Goal: Information Seeking & Learning: Find specific fact

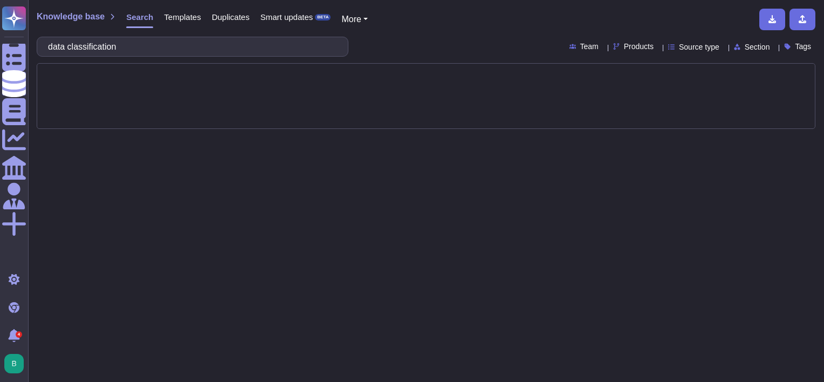
click at [430, 20] on div "Knowledge base Search Templates Duplicates Smart updates BETA More" at bounding box center [422, 20] width 770 height 22
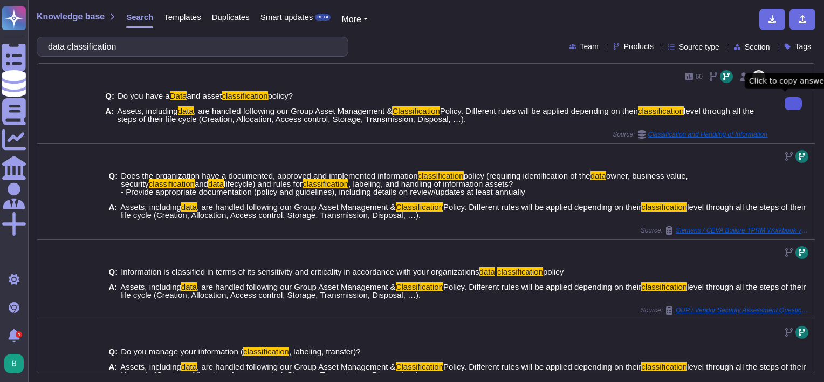
click at [791, 102] on button at bounding box center [792, 103] width 17 height 13
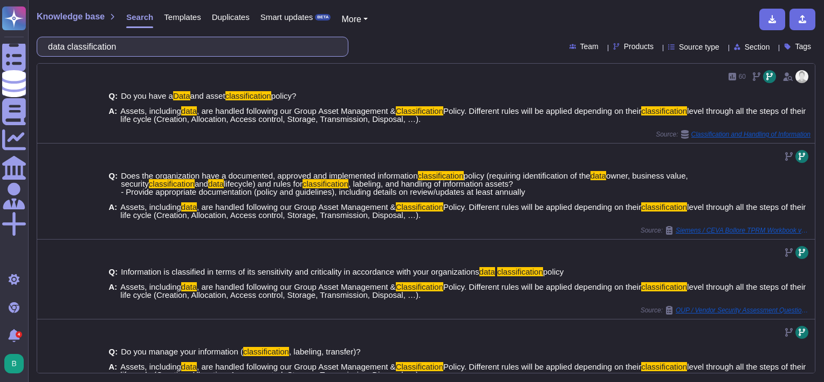
click at [170, 52] on input "data classification" at bounding box center [190, 46] width 294 height 19
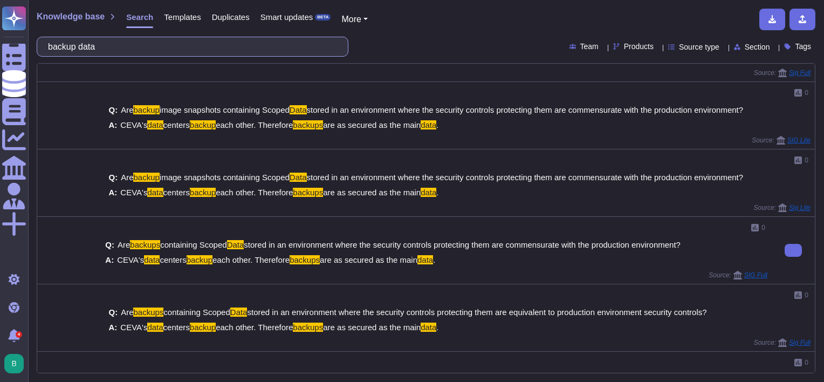
scroll to position [162, 0]
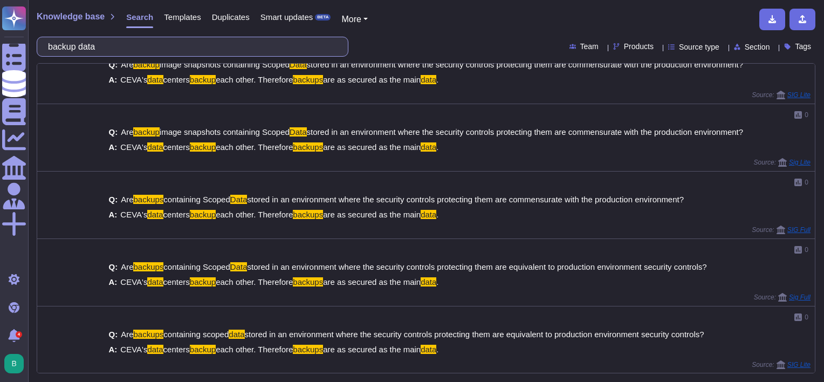
click at [171, 45] on input "backup data" at bounding box center [190, 46] width 294 height 19
click at [172, 43] on input "backup data" at bounding box center [190, 46] width 294 height 19
click at [174, 42] on input "backup data" at bounding box center [190, 46] width 294 height 19
click at [174, 41] on input "backup data" at bounding box center [190, 46] width 294 height 19
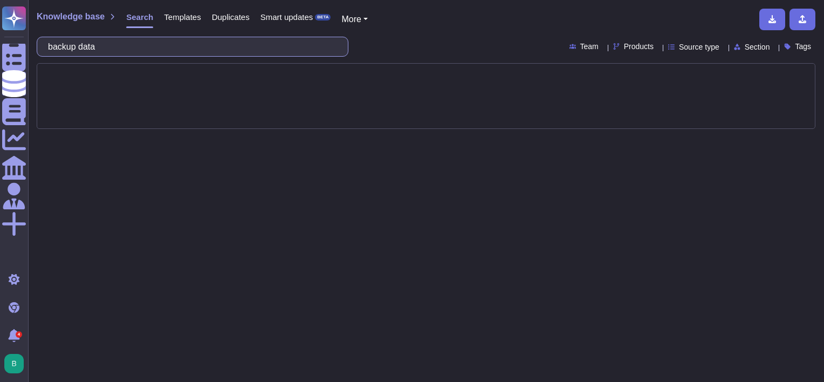
scroll to position [0, 0]
type input "backup"
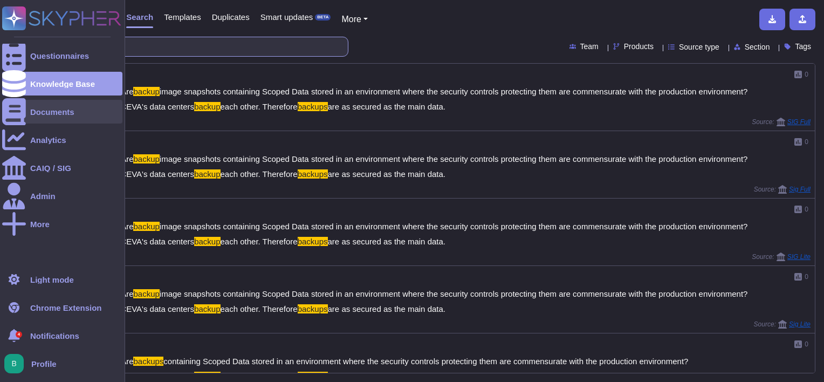
drag, startPoint x: 87, startPoint y: 48, endPoint x: 54, endPoint y: 122, distance: 81.5
click at [24, 47] on div "Questionnaires Knowledge Base Documents Analytics CAIQ / SIG Admin More Light m…" at bounding box center [412, 191] width 824 height 382
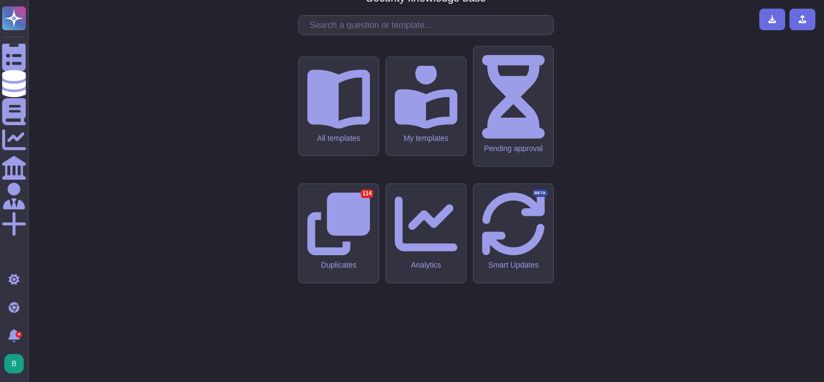
click at [619, 42] on div "CMA - CGM Security knowledge base All templates My templates Pending approval D…" at bounding box center [426, 191] width 778 height 364
click at [457, 34] on input "text" at bounding box center [428, 25] width 249 height 19
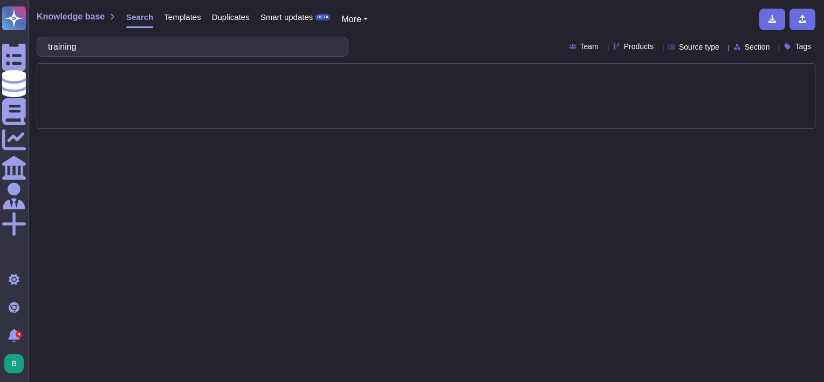
type input "training"
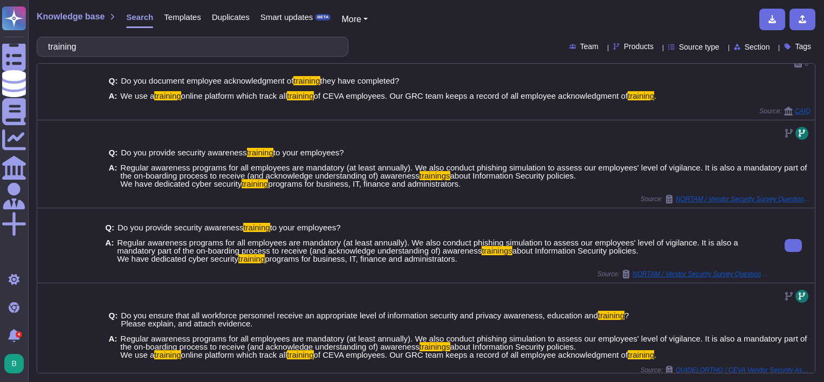
scroll to position [231, 0]
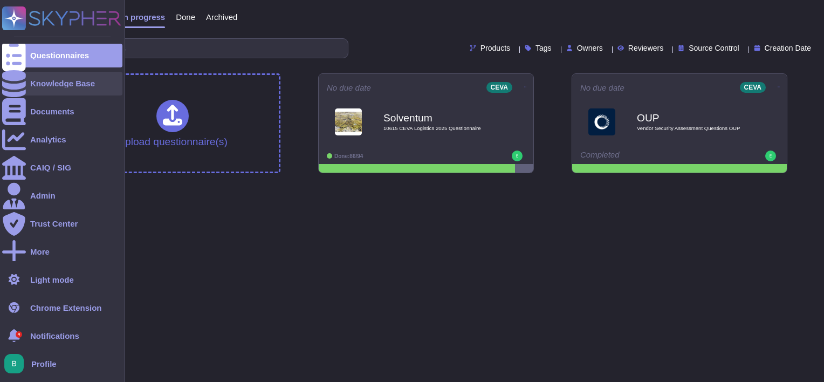
click at [35, 86] on div "Knowledge Base" at bounding box center [62, 83] width 65 height 8
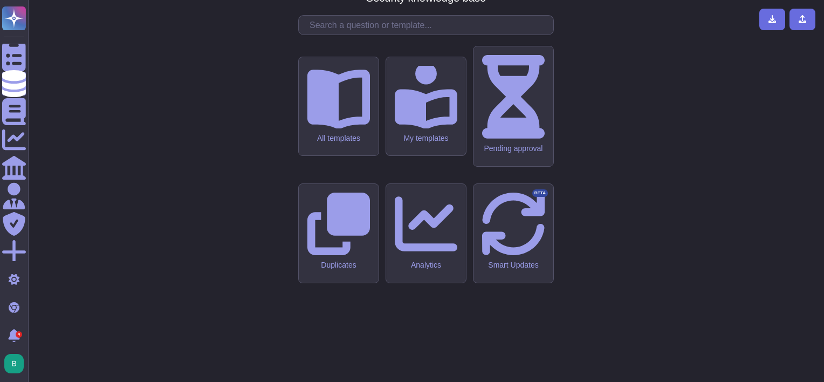
click at [335, 34] on input "text" at bounding box center [428, 25] width 249 height 19
click at [340, 34] on input "text" at bounding box center [428, 25] width 249 height 19
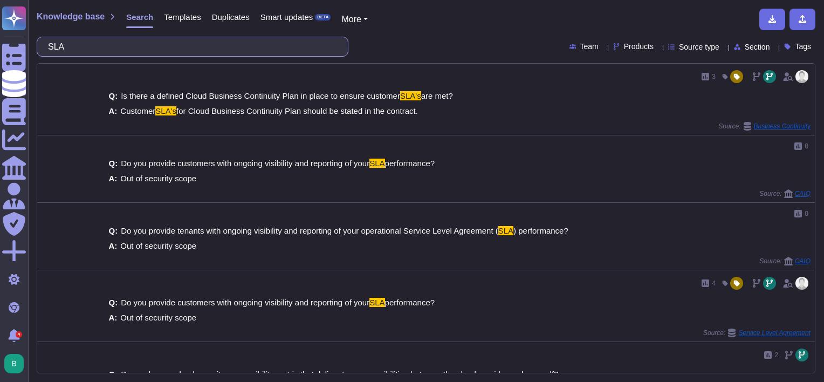
click at [169, 45] on input "SLA" at bounding box center [190, 46] width 294 height 19
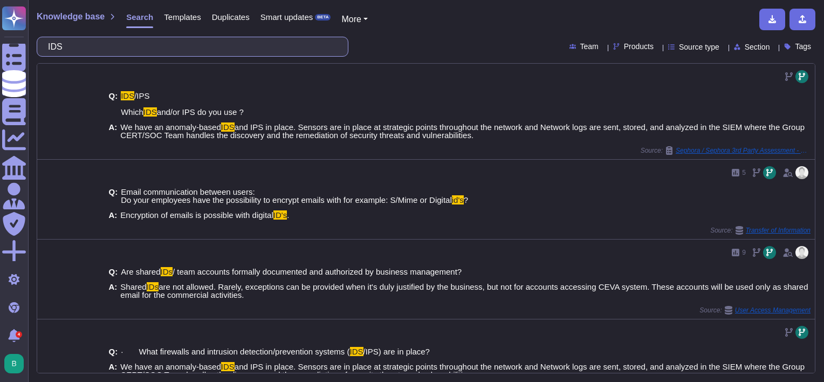
click at [151, 42] on input "IDS" at bounding box center [190, 46] width 294 height 19
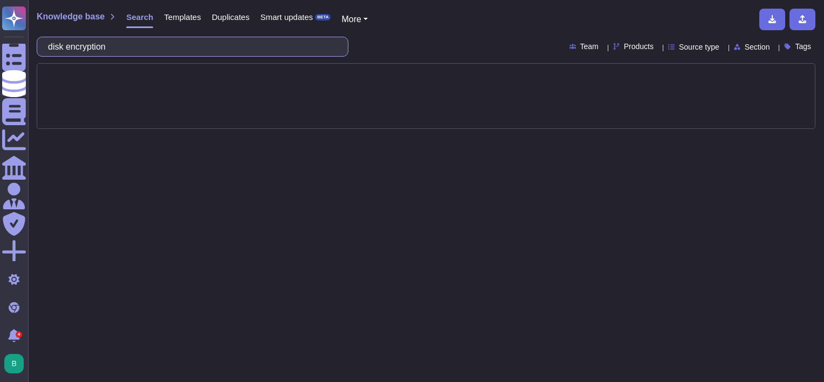
type input "disk encryption"
